Goal: Information Seeking & Learning: Learn about a topic

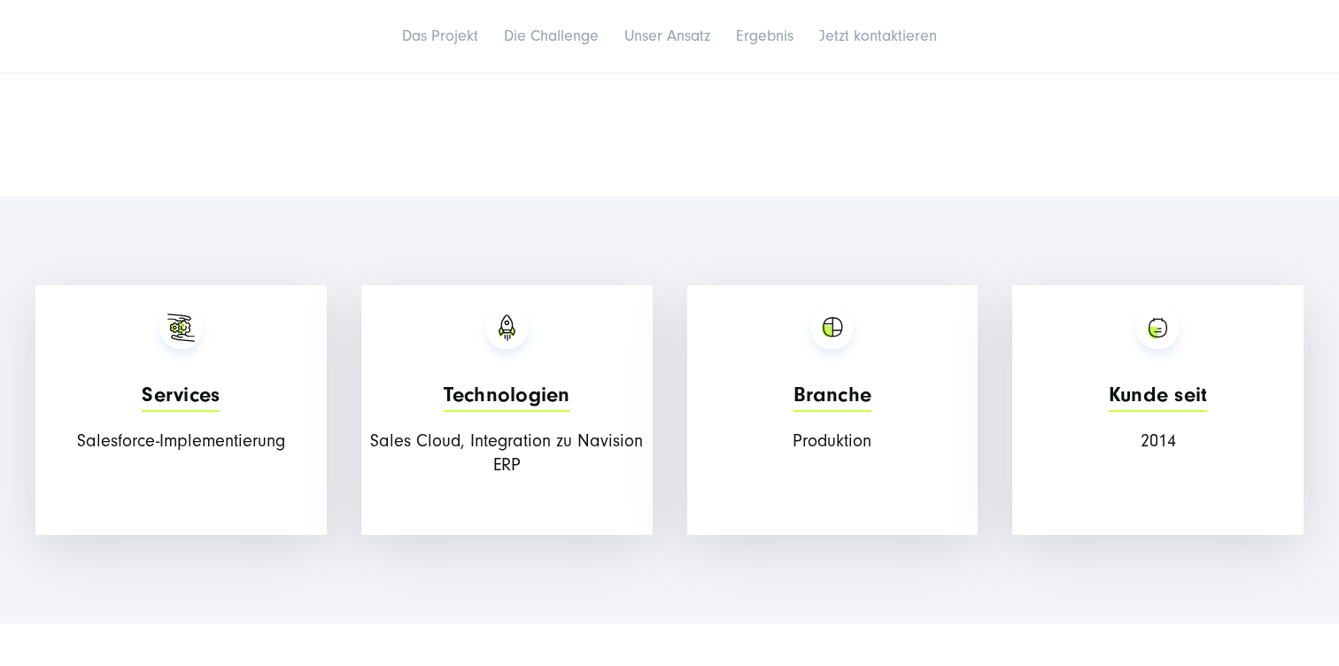
scroll to position [1565, 0]
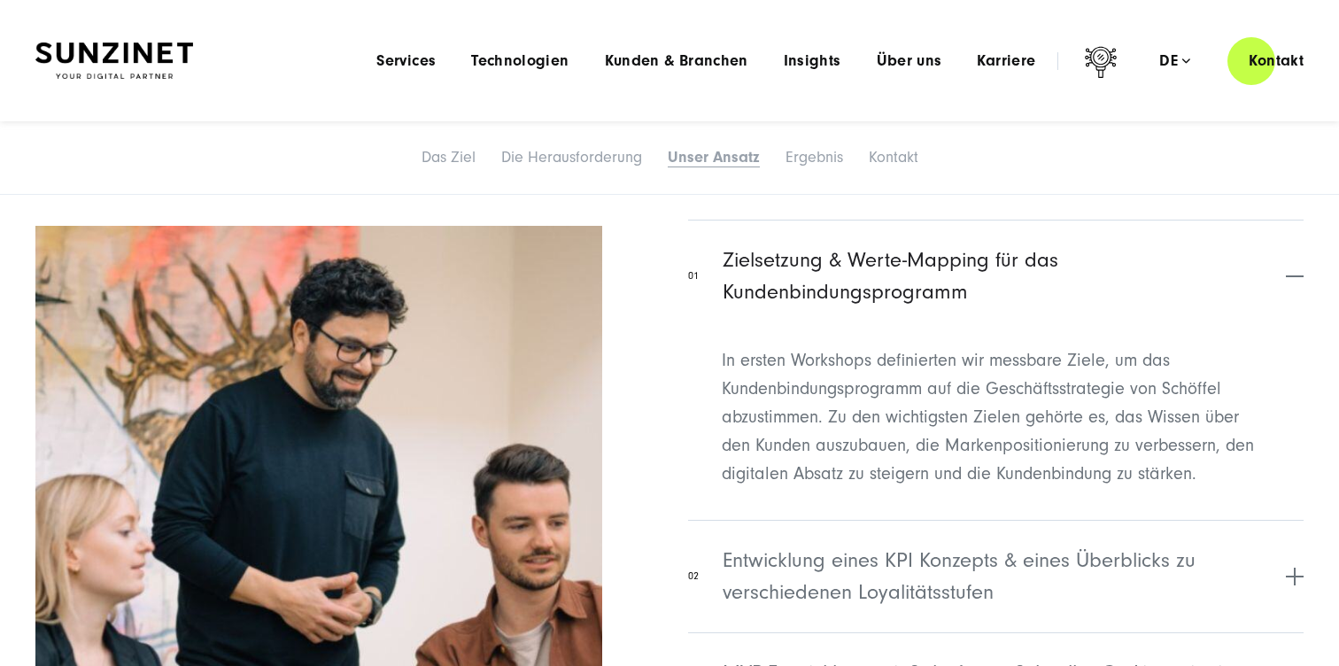
scroll to position [4103, 0]
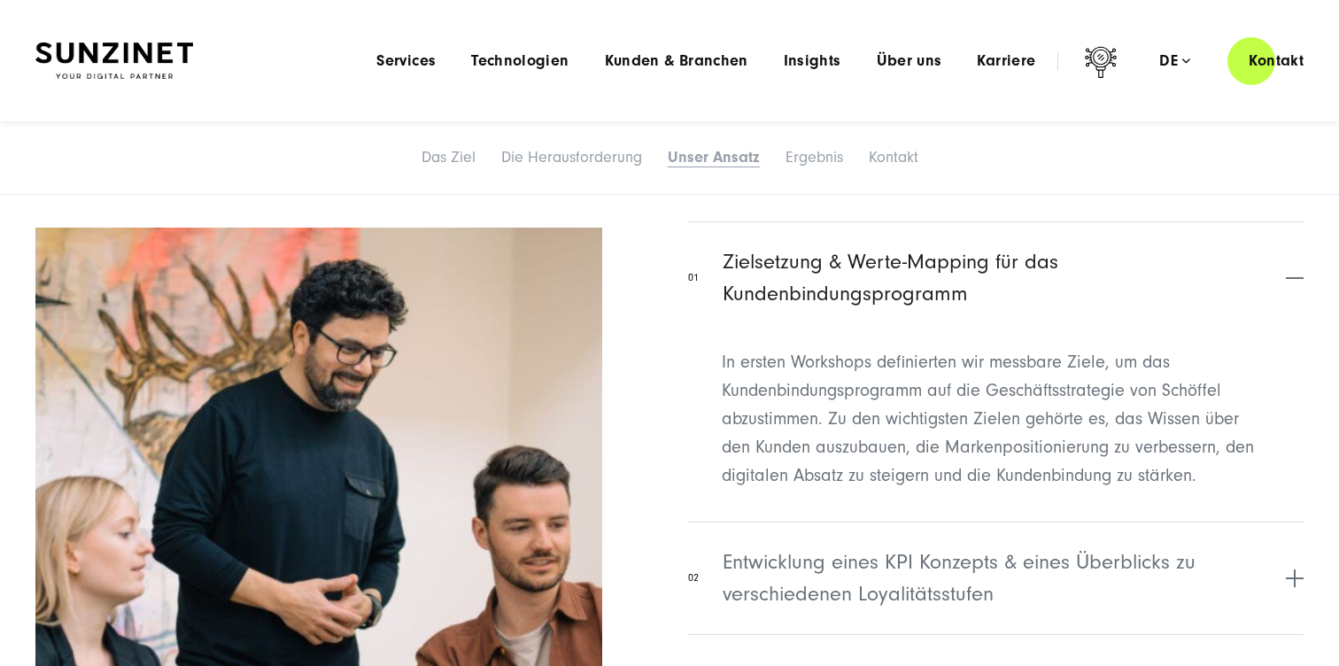
click at [839, 292] on button "01 Zielsetzung & Werte-Mapping für das Kundenbindungsprogramm" at bounding box center [995, 277] width 615 height 112
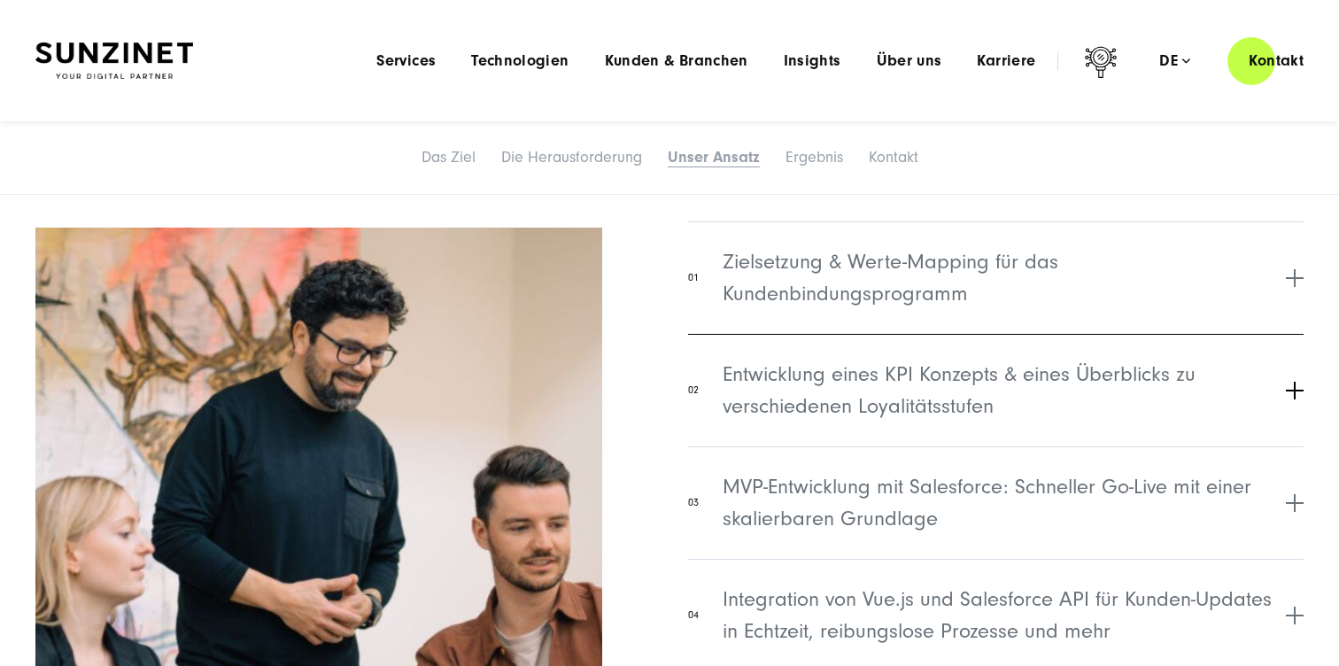
click at [829, 334] on button "02 Entwicklung eines KPI Konzepts & eines Überblicks zu verschiedenen Loyalität…" at bounding box center [995, 390] width 615 height 112
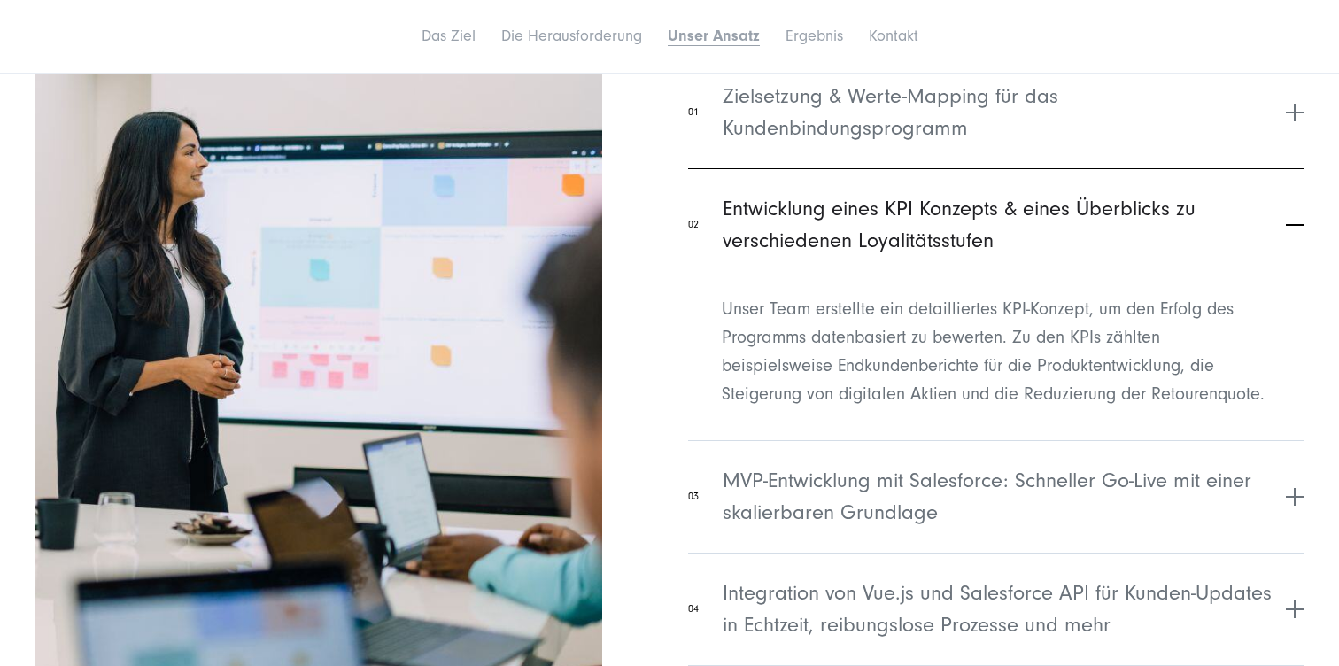
scroll to position [4269, 0]
click at [876, 198] on span "Entwicklung eines KPI Konzepts & eines Überblicks zu verschiedenen Loyalitätsst…" at bounding box center [1002, 224] width 559 height 64
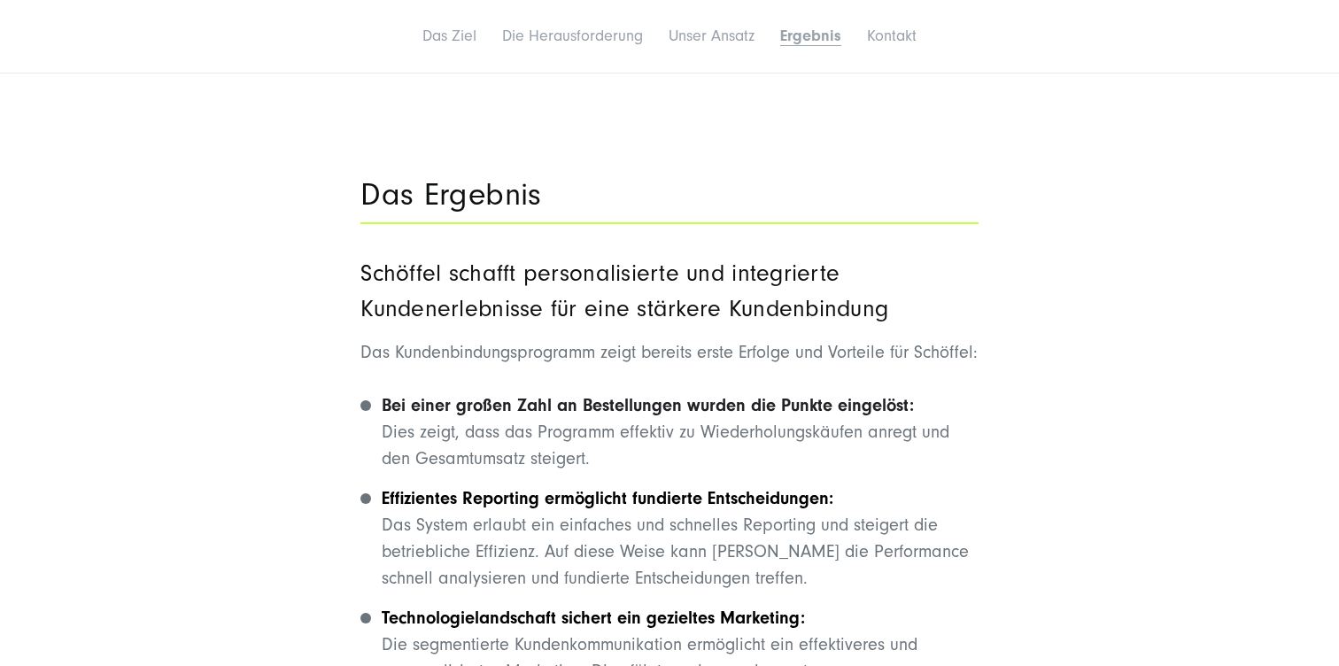
scroll to position [5946, 0]
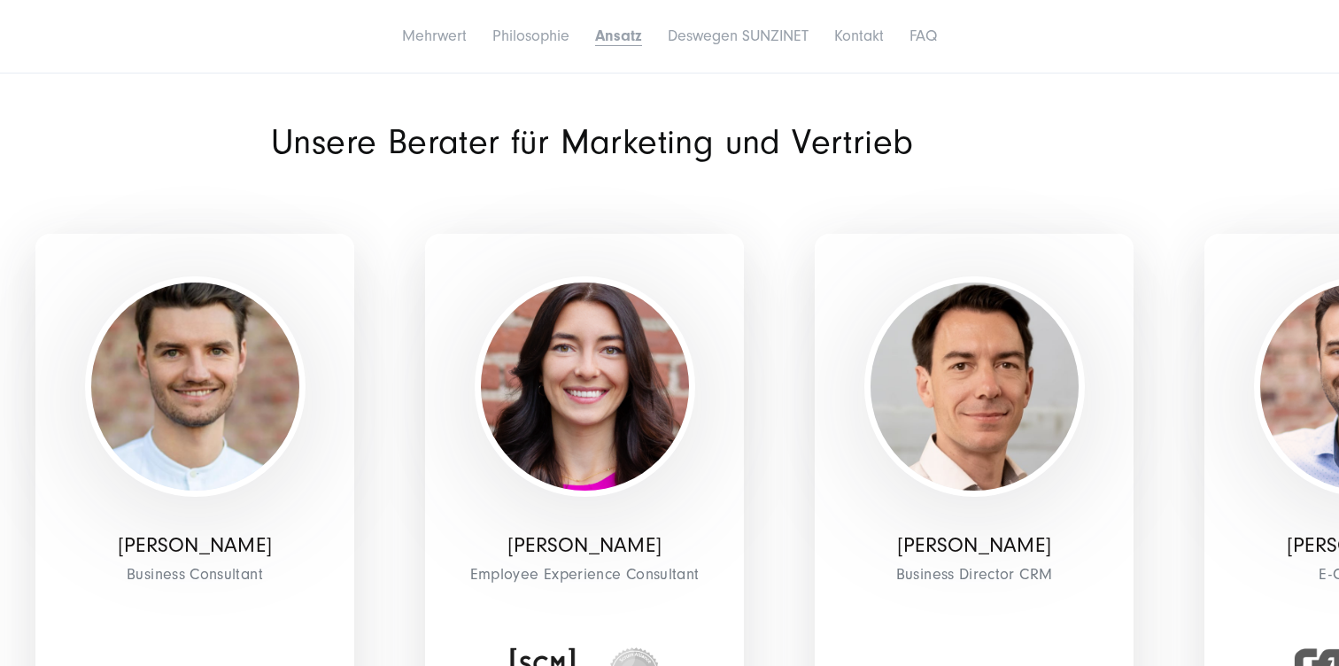
scroll to position [5001, 0]
